Goal: Task Accomplishment & Management: Use online tool/utility

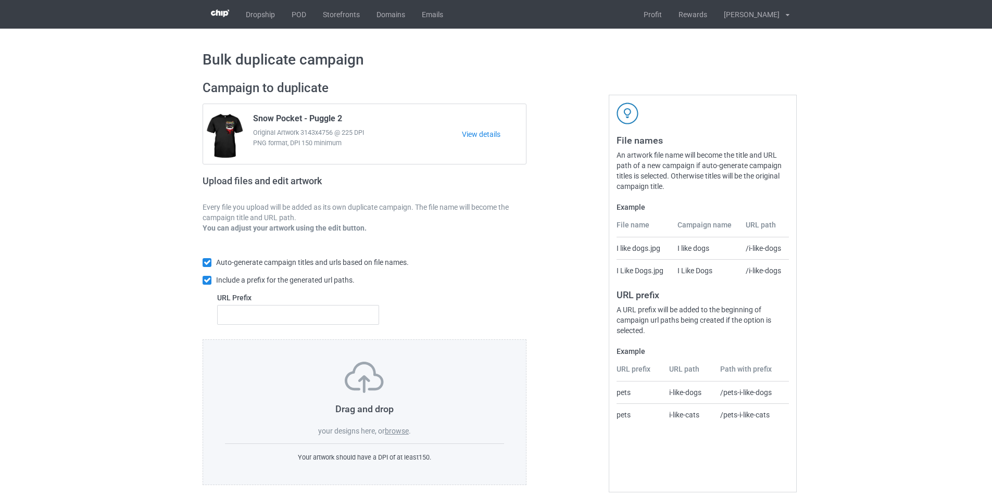
click at [398, 429] on label "browse" at bounding box center [397, 431] width 24 height 8
click at [0, 0] on input "browse" at bounding box center [0, 0] width 0 height 0
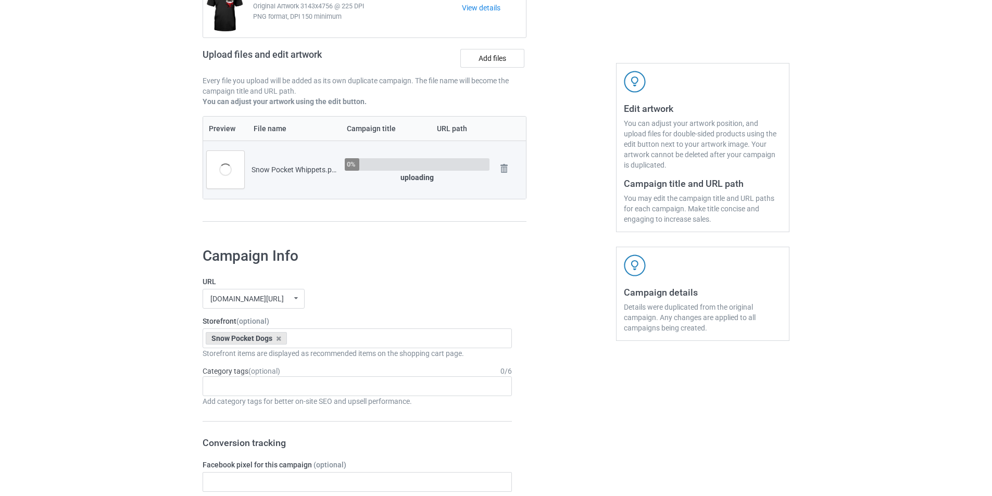
scroll to position [260, 0]
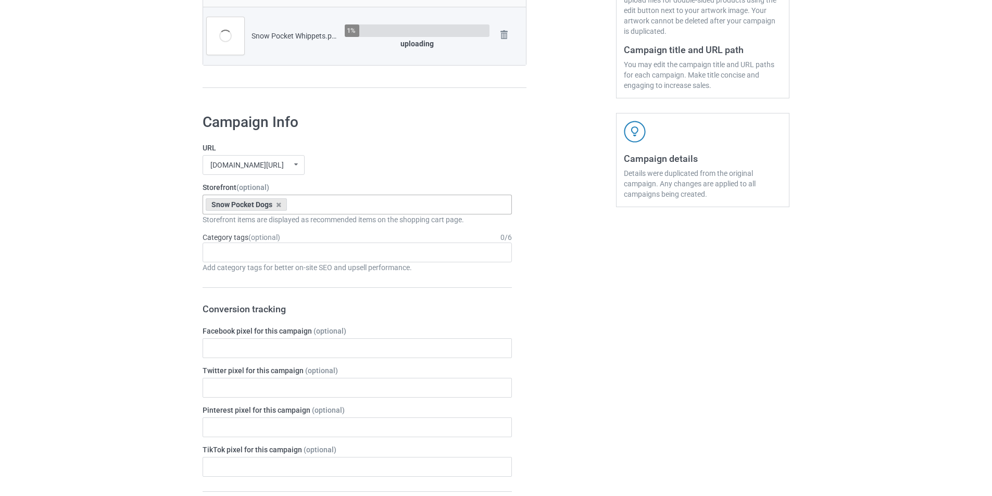
drag, startPoint x: 345, startPoint y: 205, endPoint x: 399, endPoint y: 197, distance: 54.7
click at [346, 204] on div "Snow Pocket Dogs Skeleton Riding Dogs Dachshund Store Daisy Sunshine Dogs A Bon…" at bounding box center [357, 205] width 309 height 20
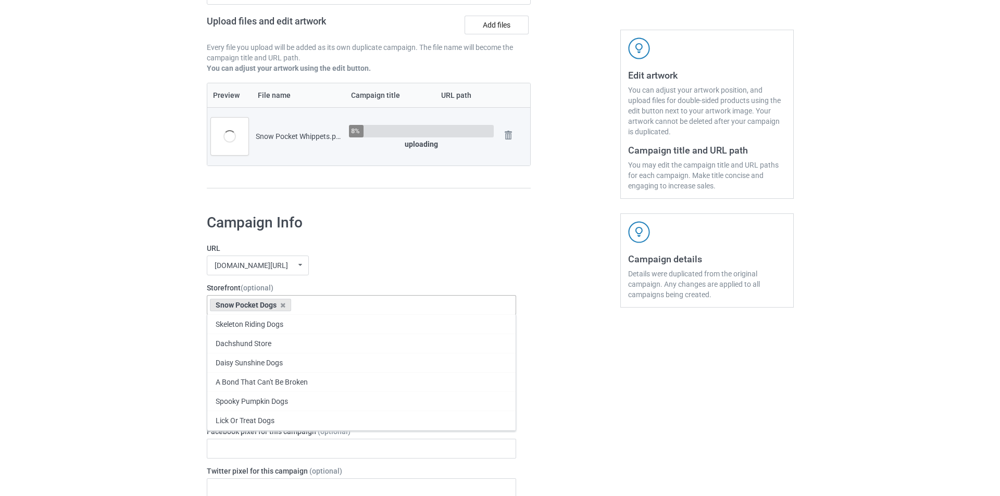
scroll to position [156, 0]
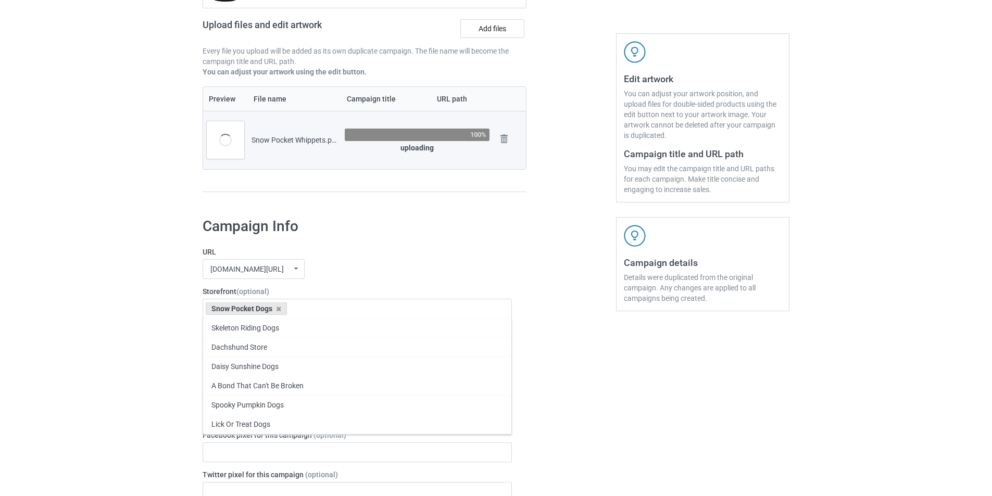
click at [411, 232] on h1 "Campaign Info" at bounding box center [357, 226] width 309 height 19
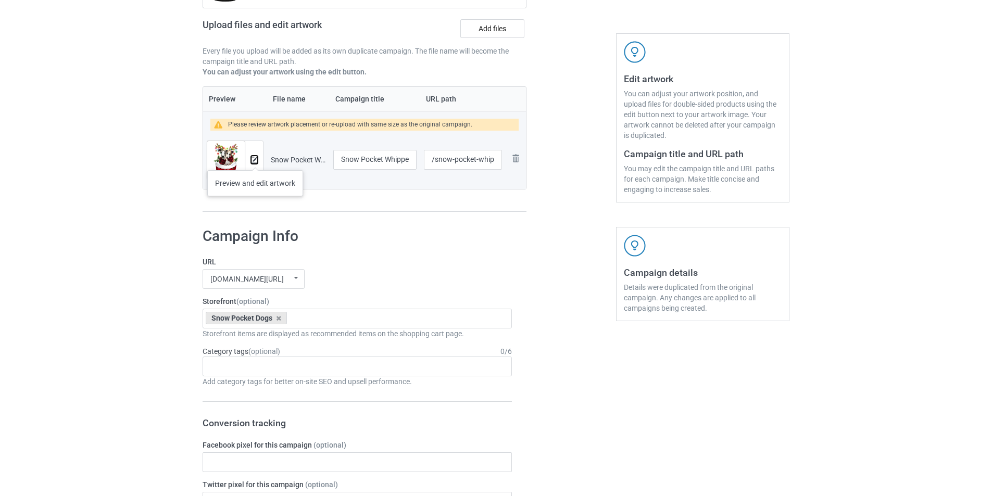
click at [254, 160] on img at bounding box center [254, 160] width 7 height 7
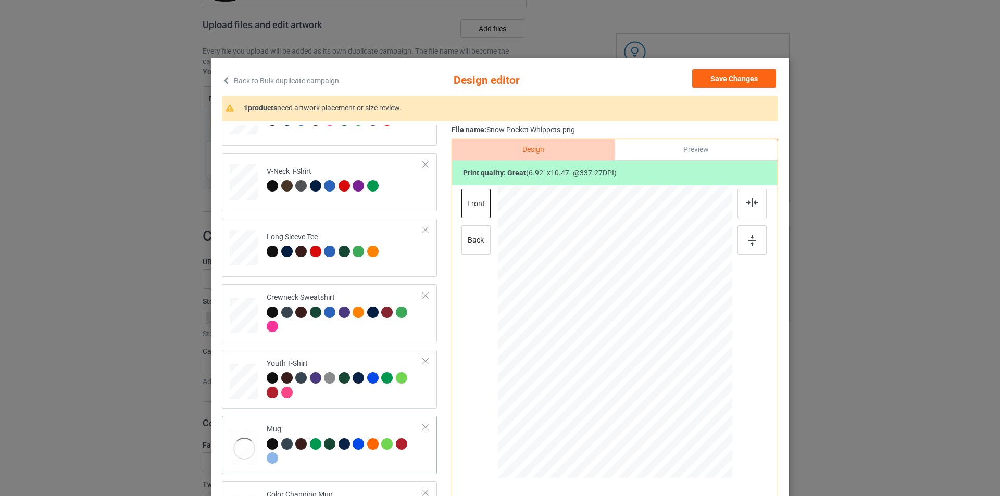
scroll to position [260, 0]
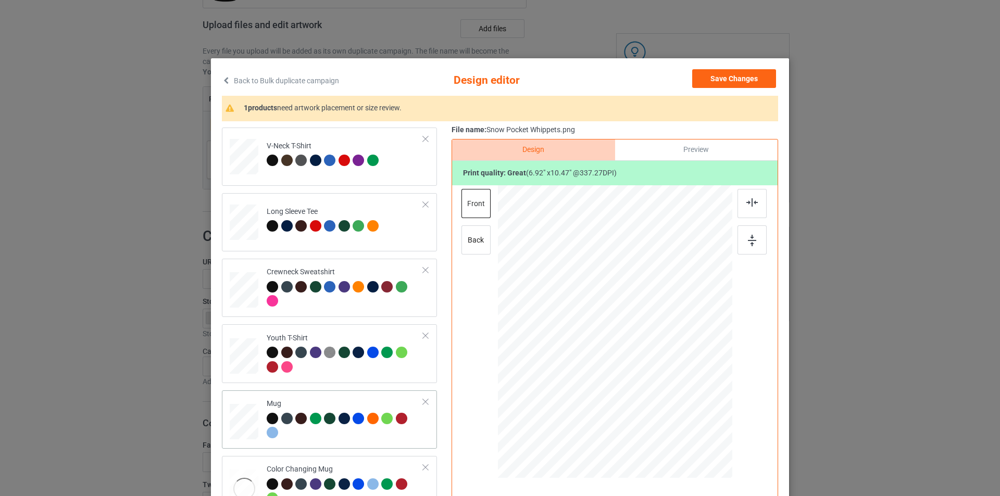
click at [357, 398] on td "Mug" at bounding box center [345, 420] width 168 height 50
click at [702, 372] on div at bounding box center [706, 374] width 9 height 9
click at [746, 247] on div at bounding box center [751, 239] width 29 height 29
click at [343, 232] on div at bounding box center [345, 227] width 15 height 15
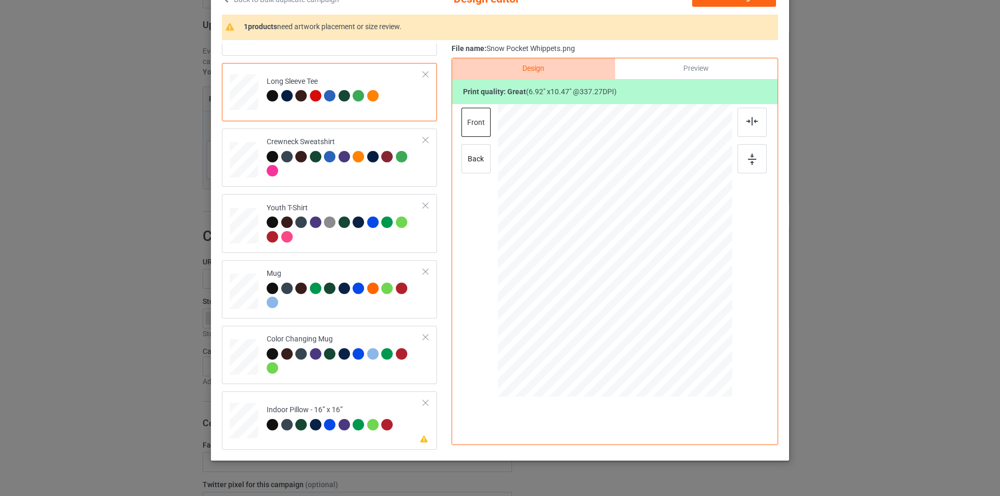
scroll to position [105, 0]
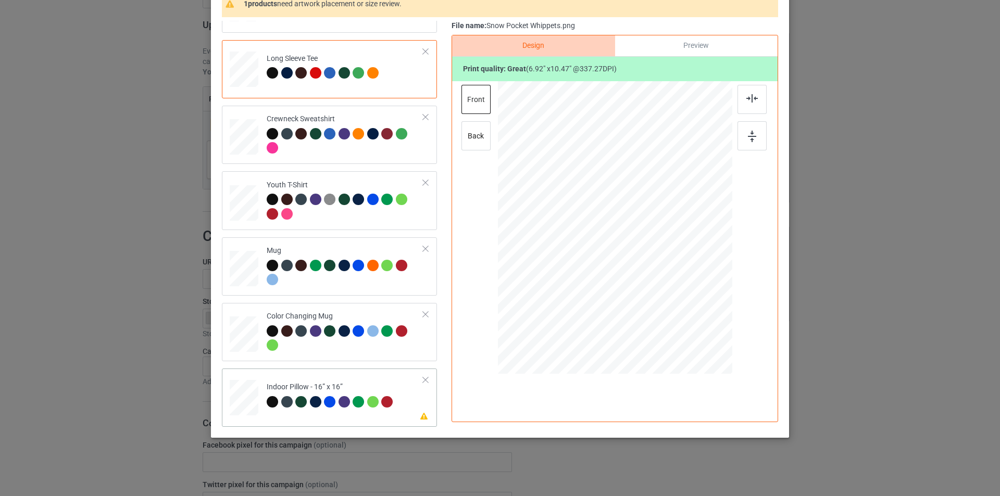
click at [356, 386] on div "Indoor Pillow - 16” x 16”" at bounding box center [331, 394] width 129 height 24
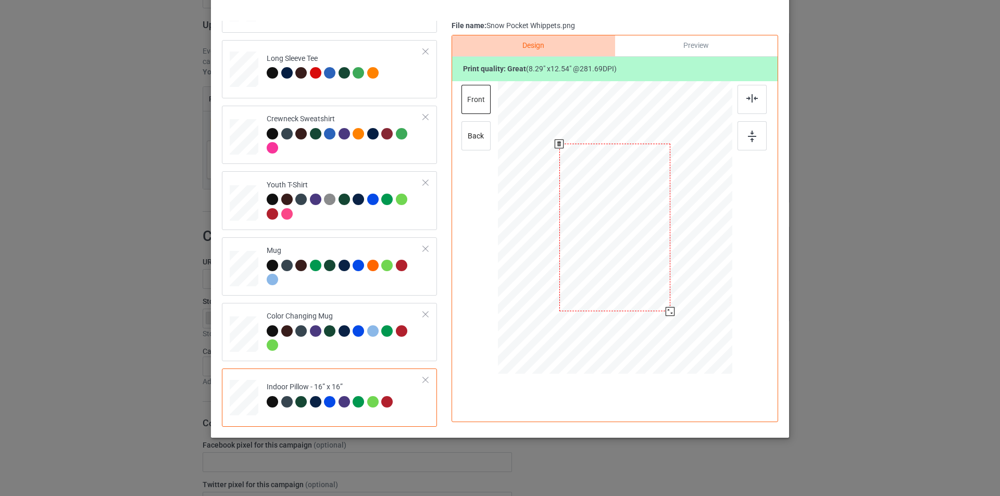
drag, startPoint x: 680, startPoint y: 334, endPoint x: 666, endPoint y: 311, distance: 26.6
click at [666, 311] on div at bounding box center [669, 311] width 9 height 9
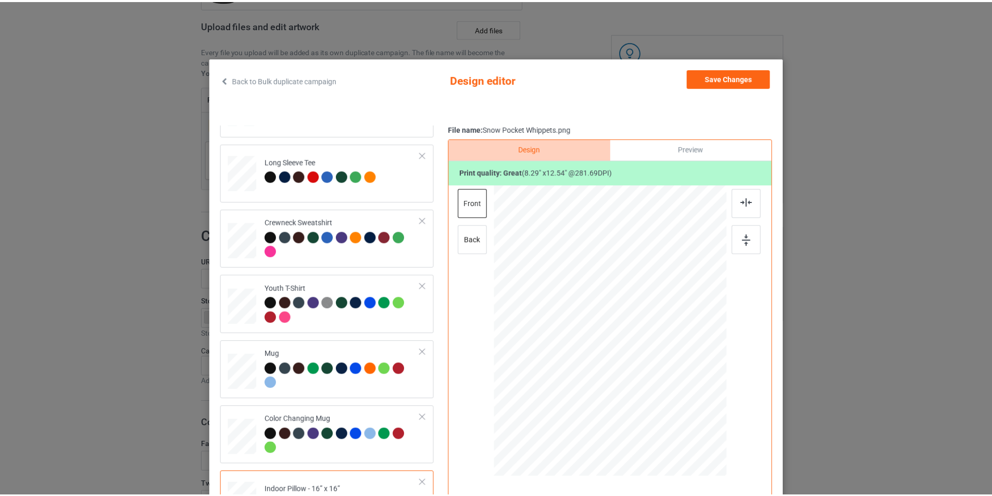
scroll to position [0, 0]
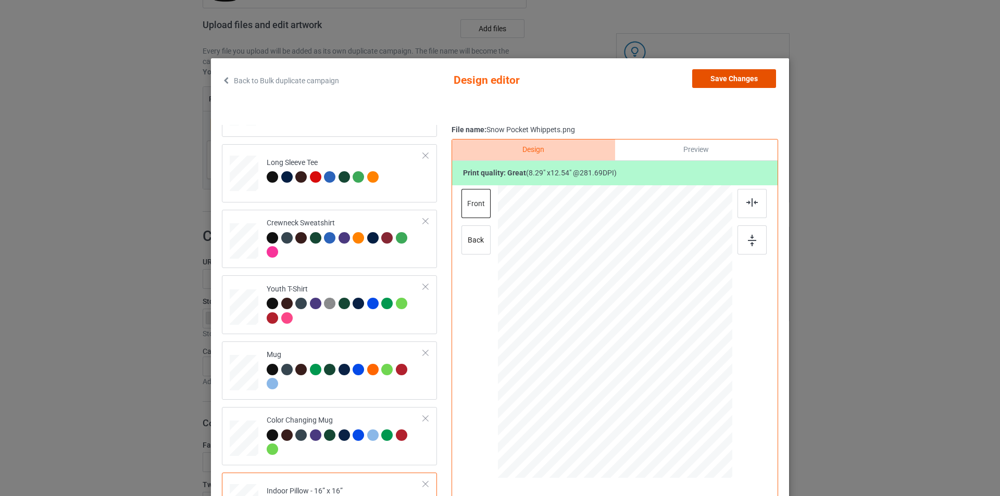
click at [759, 80] on button "Save Changes" at bounding box center [734, 78] width 84 height 19
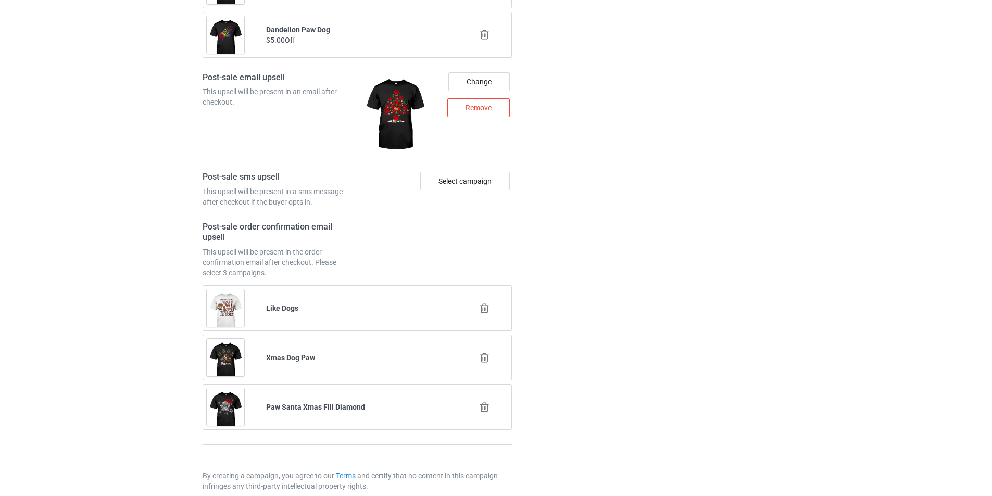
scroll to position [1397, 0]
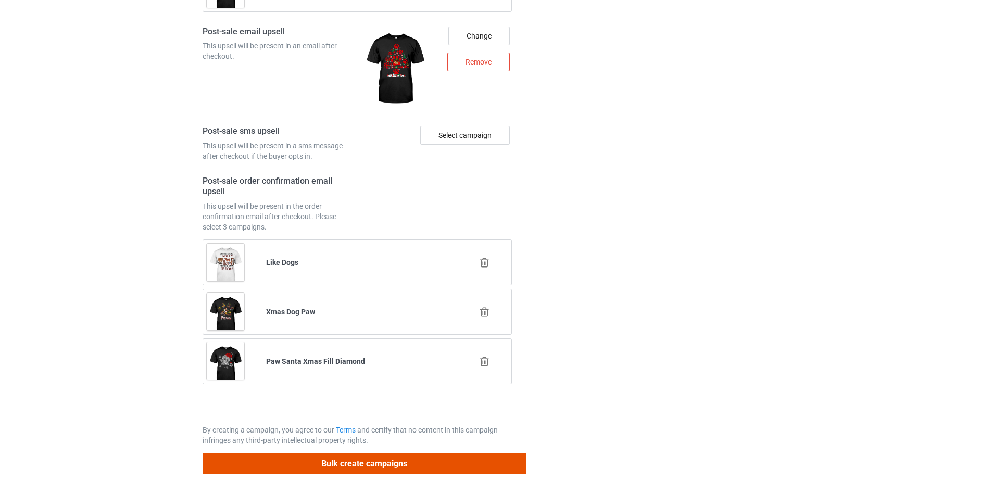
click at [480, 469] on button "Bulk create campaigns" at bounding box center [365, 463] width 324 height 21
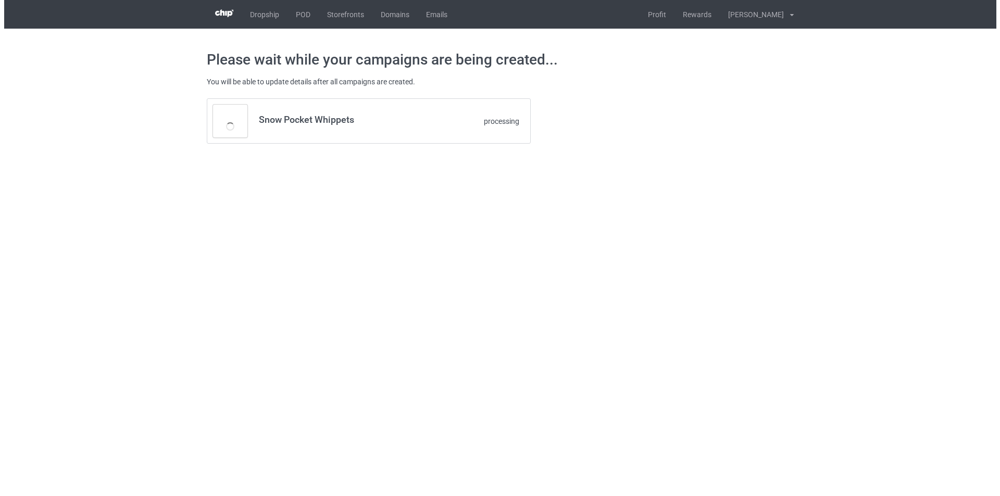
scroll to position [0, 0]
